Goal: Transaction & Acquisition: Purchase product/service

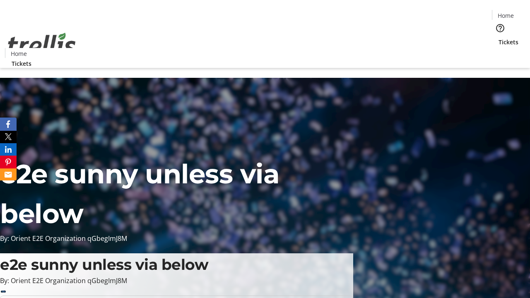
click at [498, 38] on span "Tickets" at bounding box center [508, 42] width 20 height 9
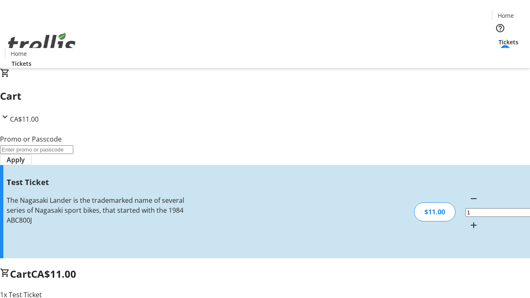
type input "UNLOCK"
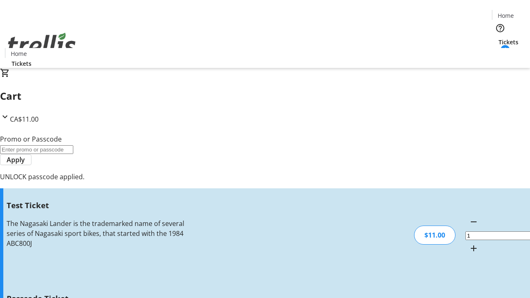
type input "5"
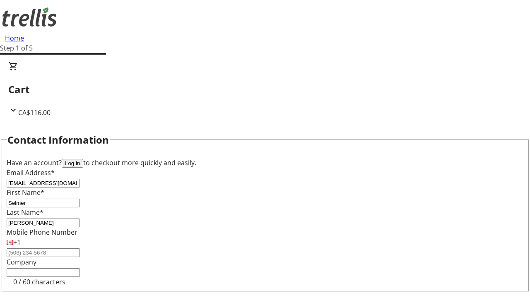
type input "[PERSON_NAME]"
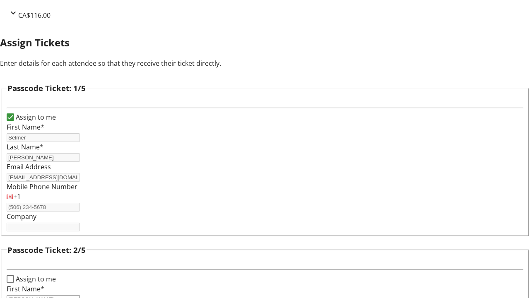
type input "[PERSON_NAME]"
type input "Noble"
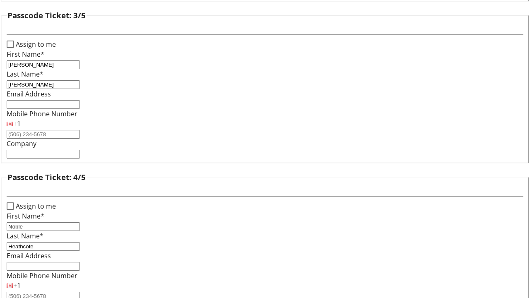
type input "Heathcote"
checkbox input "true"
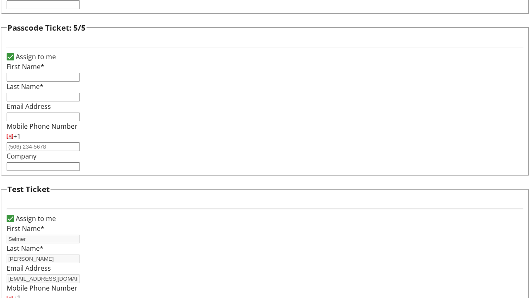
type input "Selmer"
type input "[PERSON_NAME]"
type input "[EMAIL_ADDRESS][DOMAIN_NAME]"
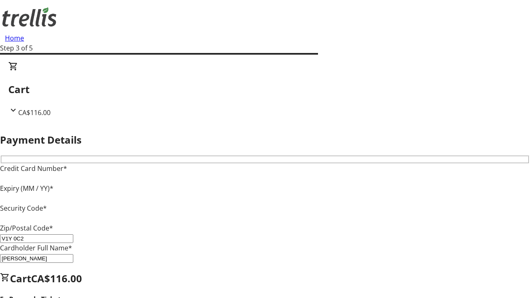
type input "V1Y 0C2"
